Goal: Find specific page/section: Find specific page/section

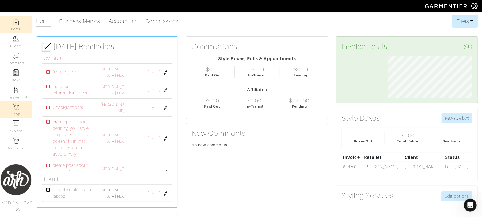
scroll to position [281, 0]
click at [24, 108] on link "Shop" at bounding box center [16, 109] width 32 height 17
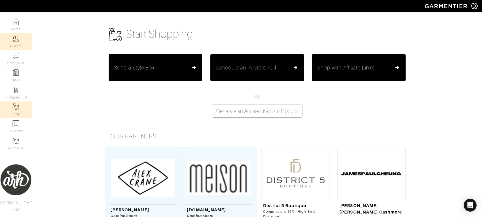
click at [19, 48] on link "Clients" at bounding box center [16, 41] width 32 height 17
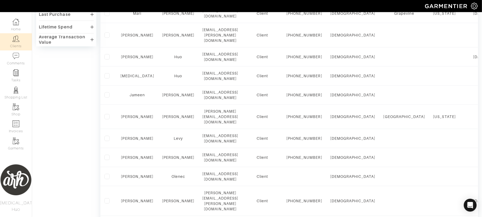
scroll to position [224, 0]
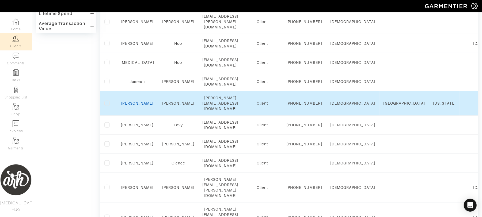
click at [141, 105] on link "[PERSON_NAME]" at bounding box center [137, 103] width 32 height 4
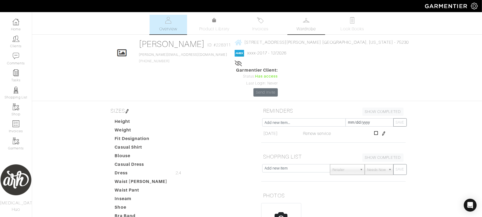
click at [312, 27] on span "Wardrobe" at bounding box center [306, 29] width 19 height 6
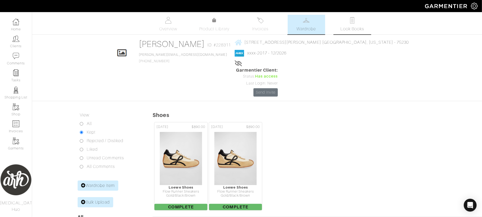
click at [354, 28] on span "Look Books" at bounding box center [353, 29] width 24 height 6
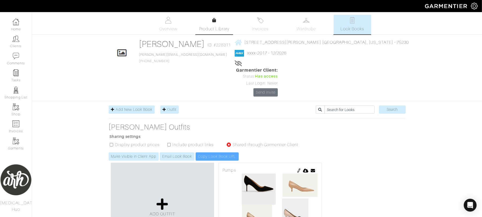
click at [213, 24] on link "Product Library" at bounding box center [214, 24] width 37 height 15
